Goal: Task Accomplishment & Management: Complete application form

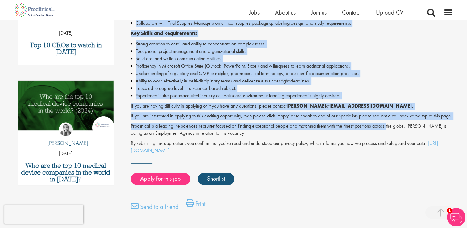
scroll to position [308, 0]
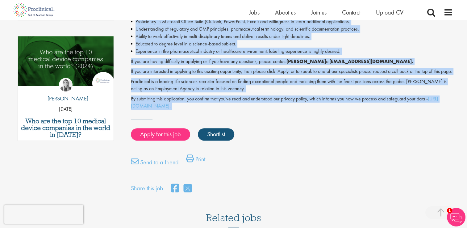
drag, startPoint x: 133, startPoint y: 84, endPoint x: 385, endPoint y: 128, distance: 255.3
copy div "QA Specialist, Product Development Quality (PDQ) Salary: Highly Competitive Job…"
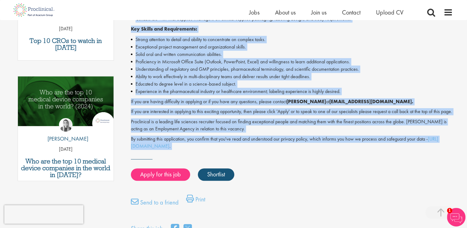
scroll to position [185, 0]
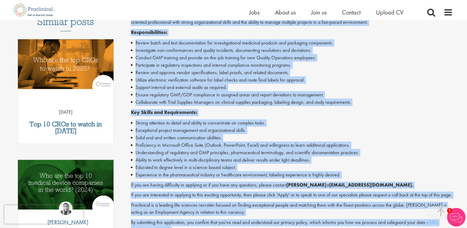
click at [384, 74] on li "Review and approve vendor specifications, label proofs, and related documents." at bounding box center [292, 72] width 322 height 7
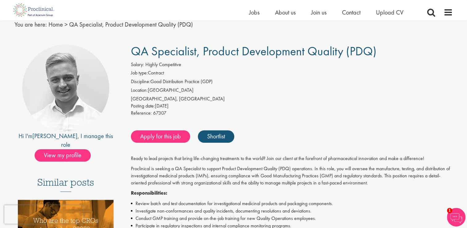
scroll to position [62, 0]
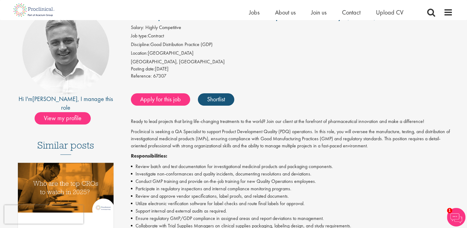
click at [146, 93] on div "Apply for this job Shortlist" at bounding box center [290, 99] width 323 height 19
click at [146, 96] on link "Apply for this job" at bounding box center [160, 99] width 59 height 12
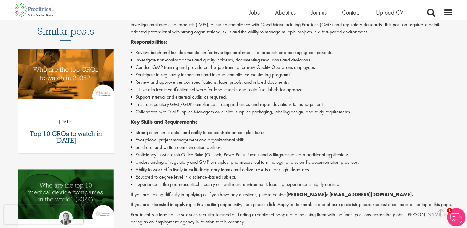
scroll to position [162, 0]
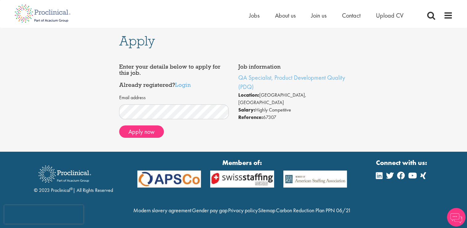
click at [155, 121] on form "Email address Apply now" at bounding box center [174, 115] width 101 height 43
click at [152, 136] on button "Apply now" at bounding box center [141, 131] width 45 height 12
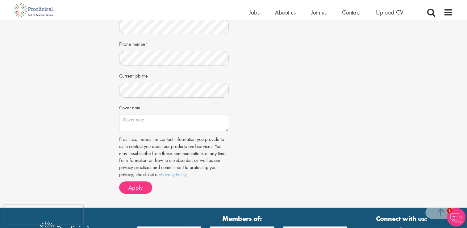
scroll to position [154, 0]
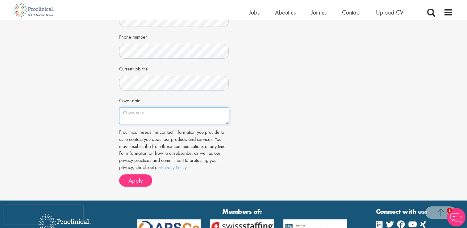
click at [130, 115] on textarea "Cover note" at bounding box center [174, 115] width 110 height 17
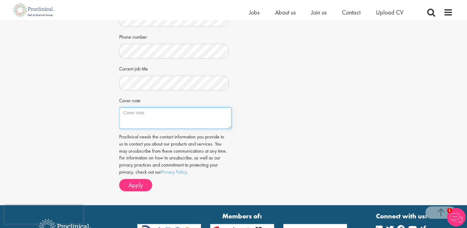
drag, startPoint x: 227, startPoint y: 123, endPoint x: 230, endPoint y: 128, distance: 5.5
click at [230, 128] on textarea "Cover note" at bounding box center [175, 117] width 112 height 21
